Goal: Navigation & Orientation: Find specific page/section

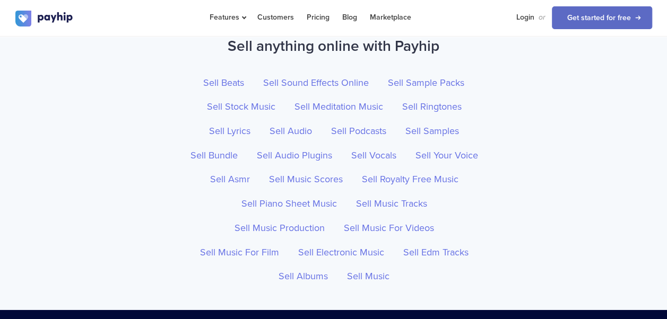
scroll to position [3617, 0]
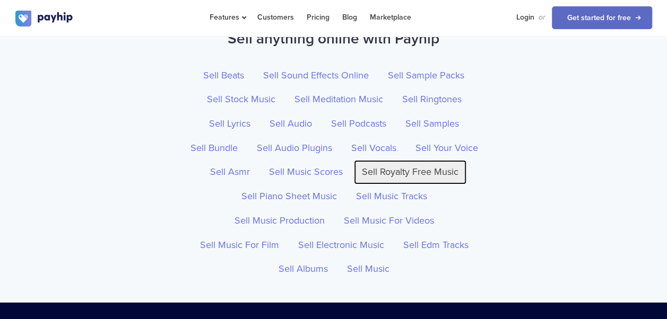
click at [404, 160] on link "Sell Royalty Free Music" at bounding box center [410, 172] width 113 height 24
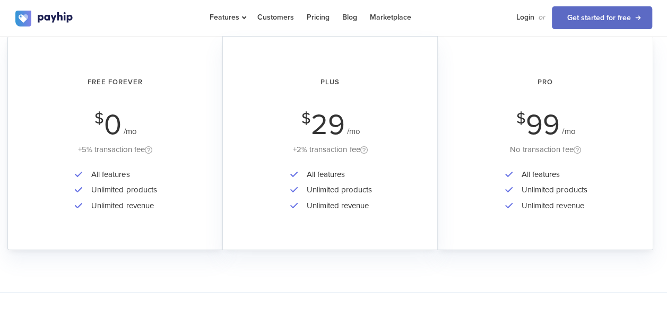
scroll to position [1875, 0]
click at [348, 18] on link "Blog" at bounding box center [349, 17] width 15 height 34
click at [242, 18] on span "Features" at bounding box center [227, 17] width 35 height 9
click at [184, 33] on div "Features Sell Digital Downloads Online Courses Coaching Grow or" at bounding box center [333, 18] width 637 height 36
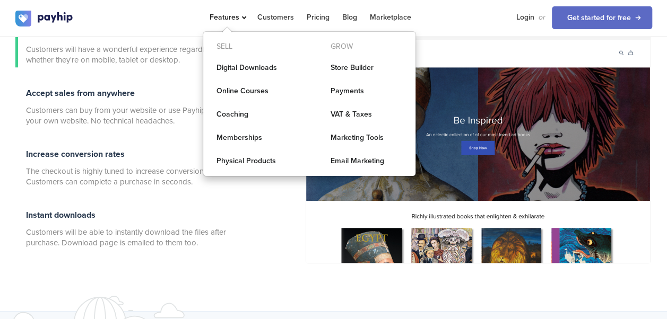
scroll to position [394, 0]
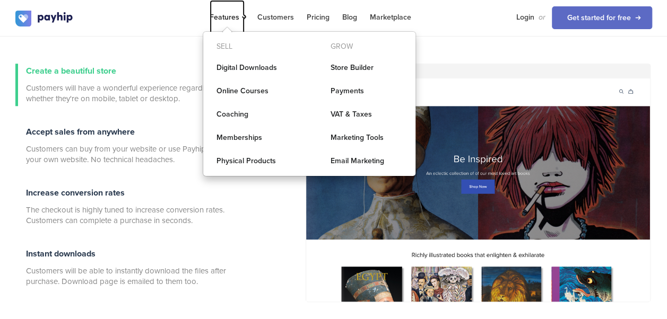
click at [223, 17] on span "Features" at bounding box center [227, 17] width 35 height 9
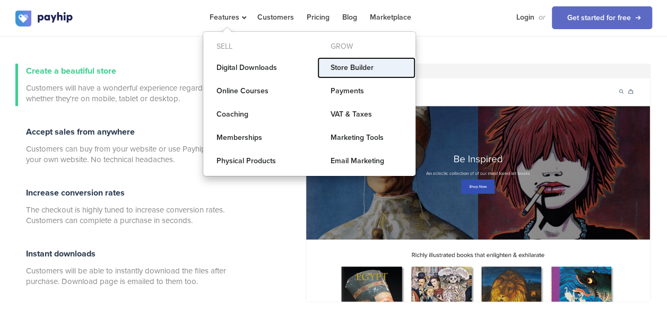
click at [341, 66] on link "Store Builder" at bounding box center [366, 67] width 98 height 21
